Goal: Task Accomplishment & Management: Manage account settings

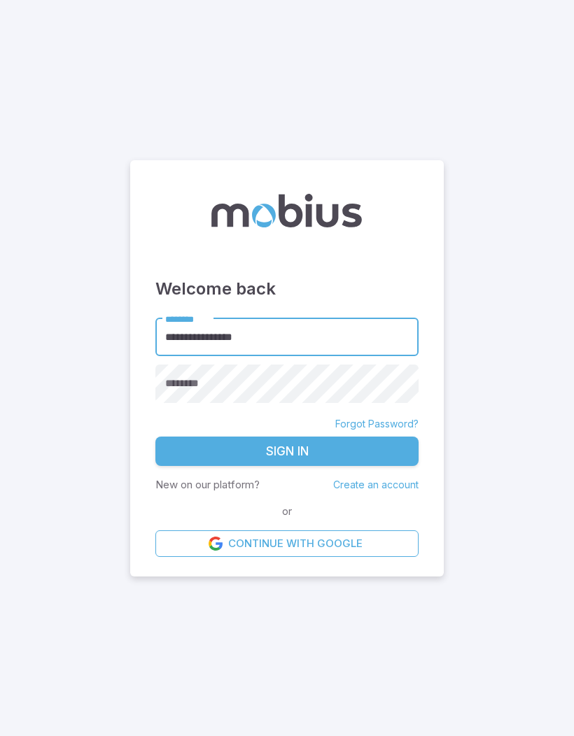
click at [372, 491] on link "Create an account" at bounding box center [375, 485] width 85 height 12
click at [372, 431] on link "Forgot Password?" at bounding box center [376, 424] width 83 height 14
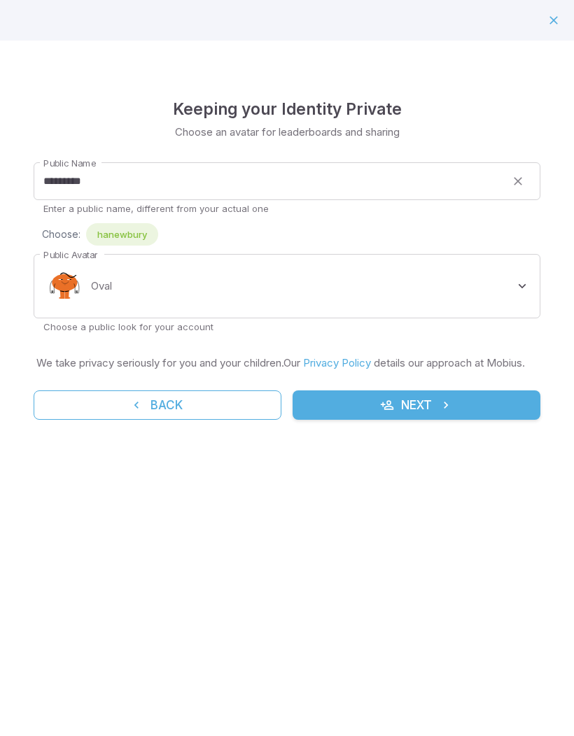
click at [456, 414] on button "Next" at bounding box center [416, 404] width 248 height 29
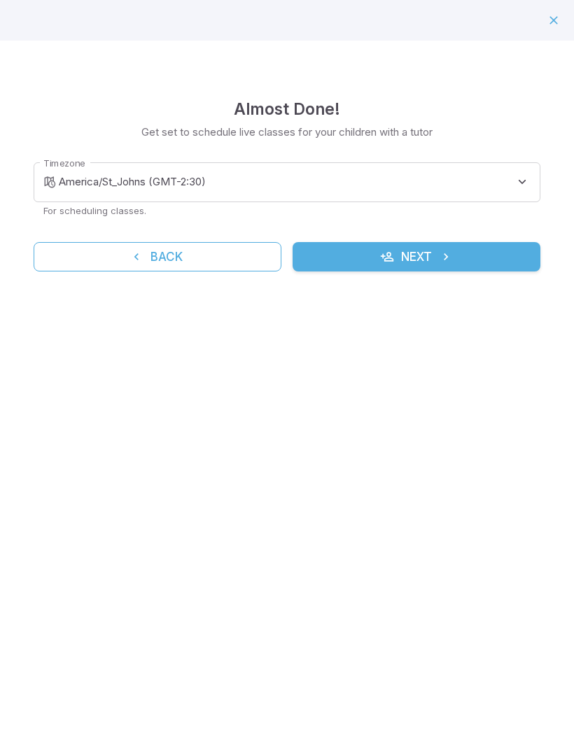
click at [477, 256] on button "Next" at bounding box center [416, 256] width 248 height 29
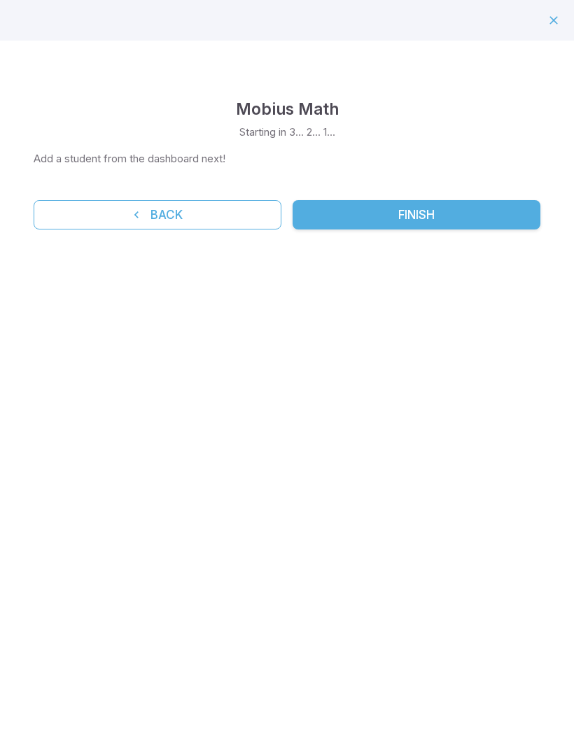
click at [488, 219] on button "Finish" at bounding box center [416, 214] width 248 height 29
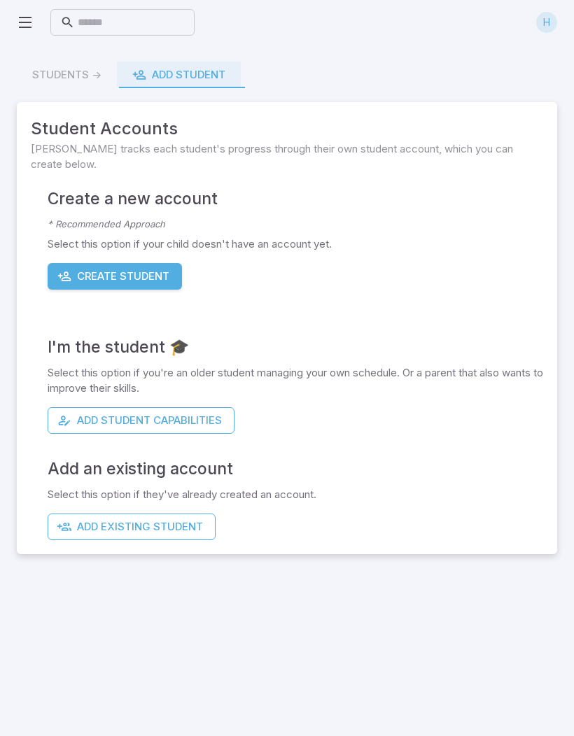
click at [26, 20] on icon at bounding box center [25, 22] width 17 height 17
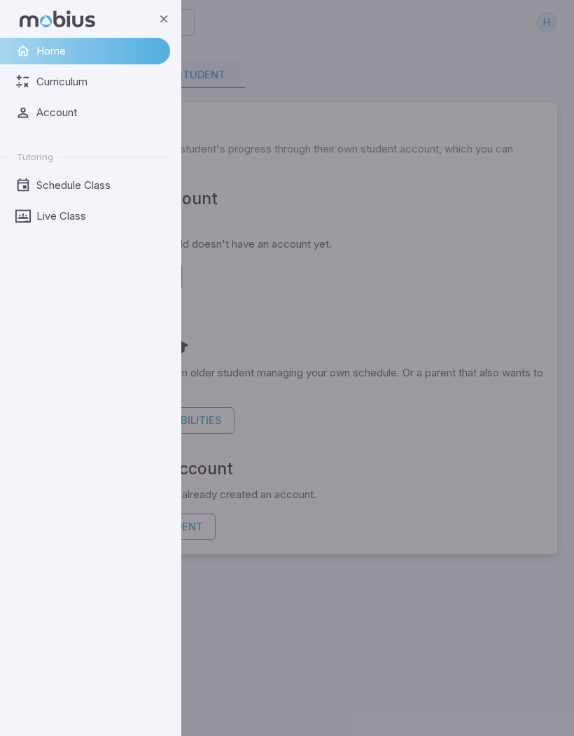
click at [38, 106] on span "Account" at bounding box center [98, 112] width 124 height 15
